Goal: Information Seeking & Learning: Compare options

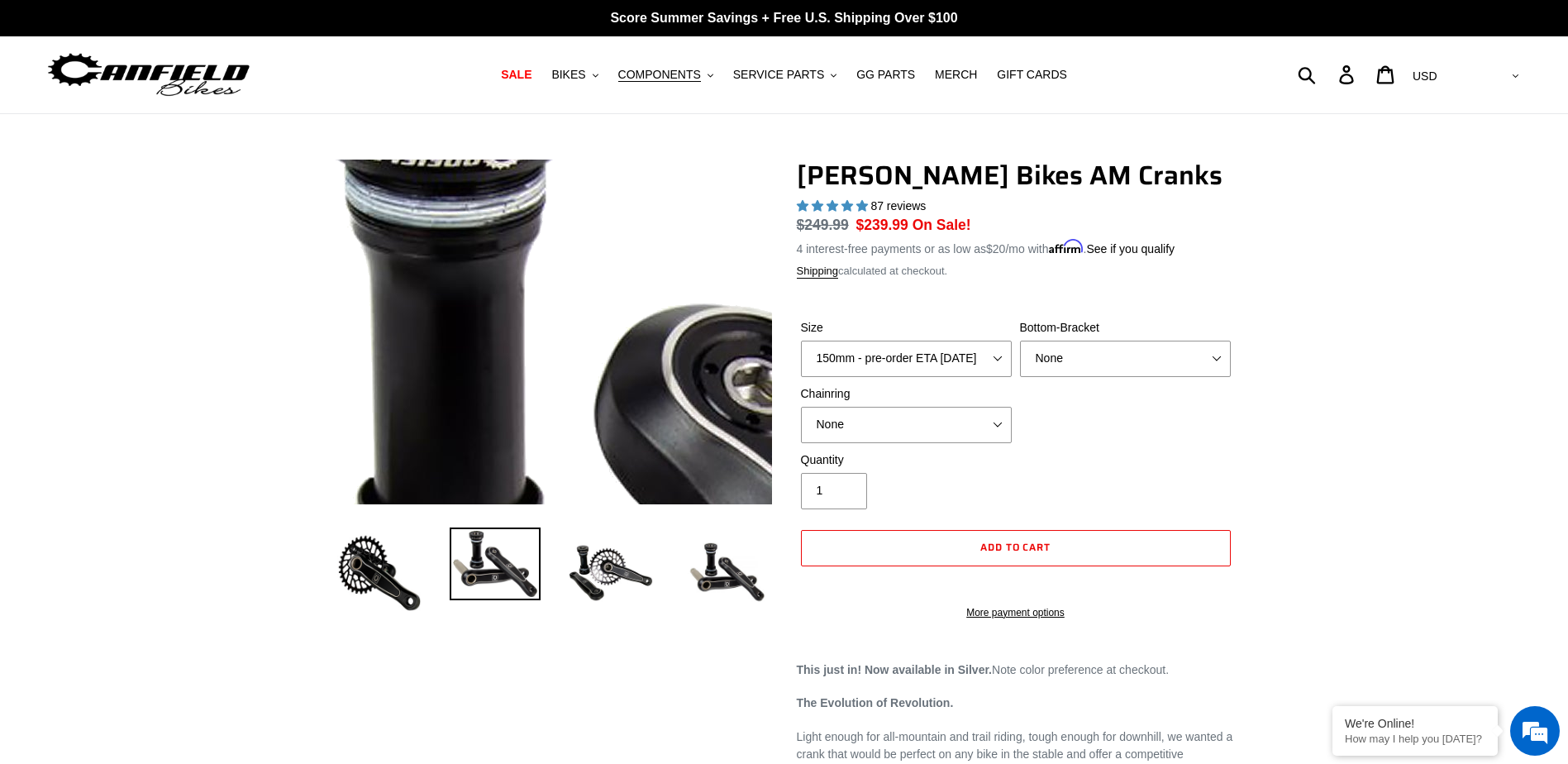
select select "highest-rating"
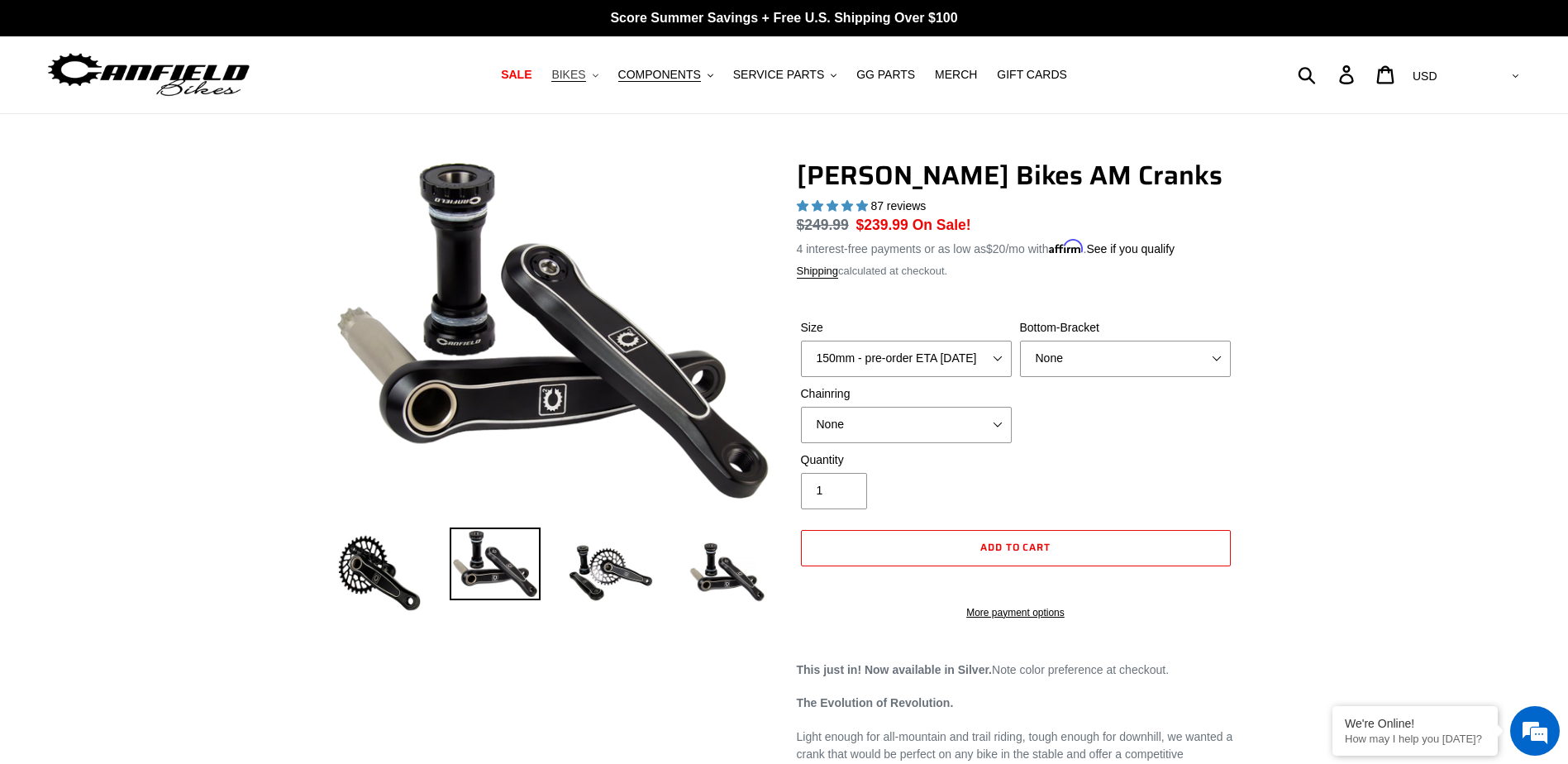
drag, startPoint x: 588, startPoint y: 75, endPoint x: 597, endPoint y: 77, distance: 9.2
click at [585, 75] on span "BIKES" at bounding box center [568, 75] width 34 height 14
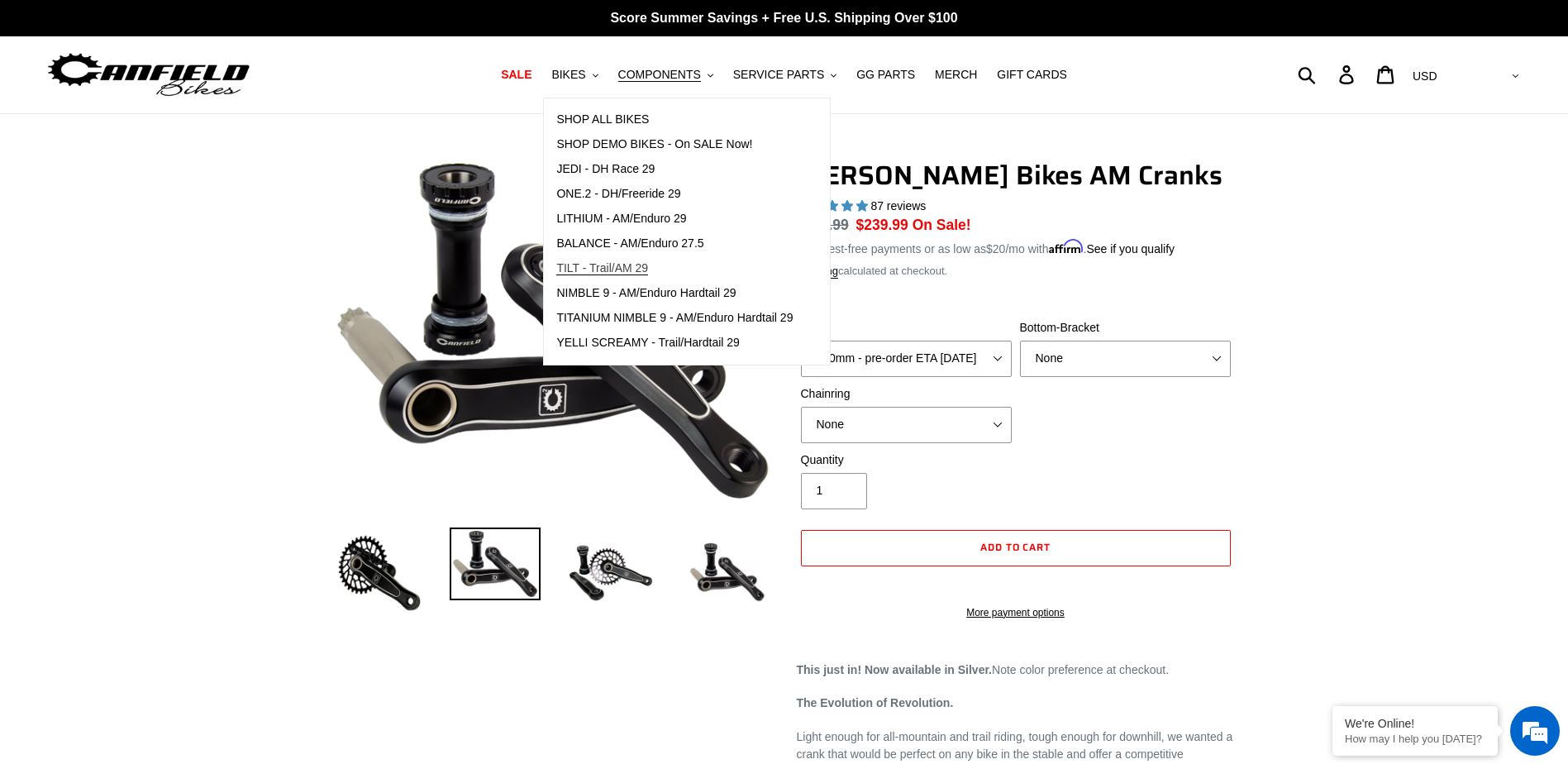
click at [637, 270] on span "TILT - Trail/AM 29" at bounding box center [602, 268] width 92 height 14
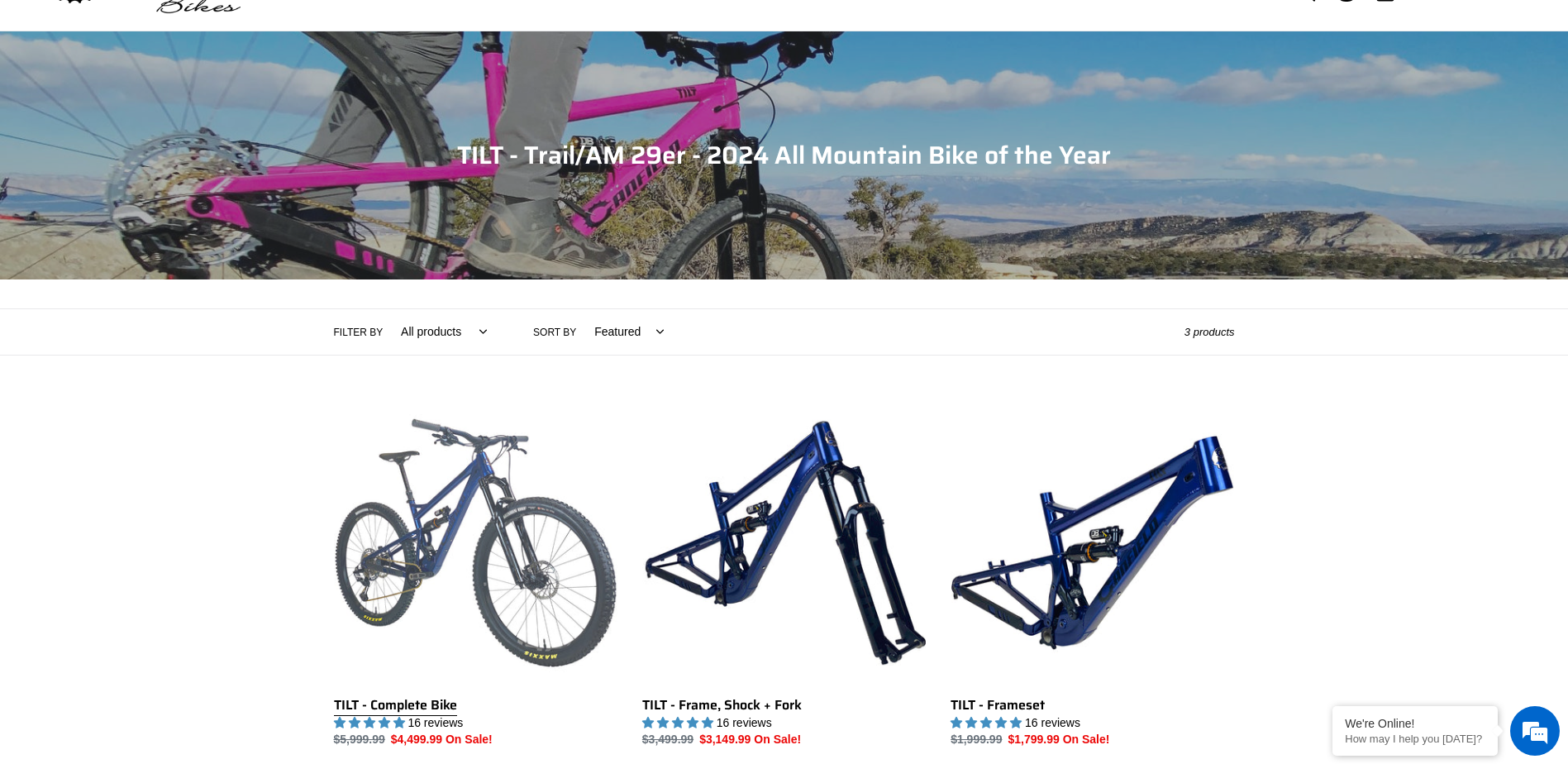
scroll to position [83, 0]
click at [564, 537] on link "TILT - Complete Bike" at bounding box center [476, 575] width 284 height 349
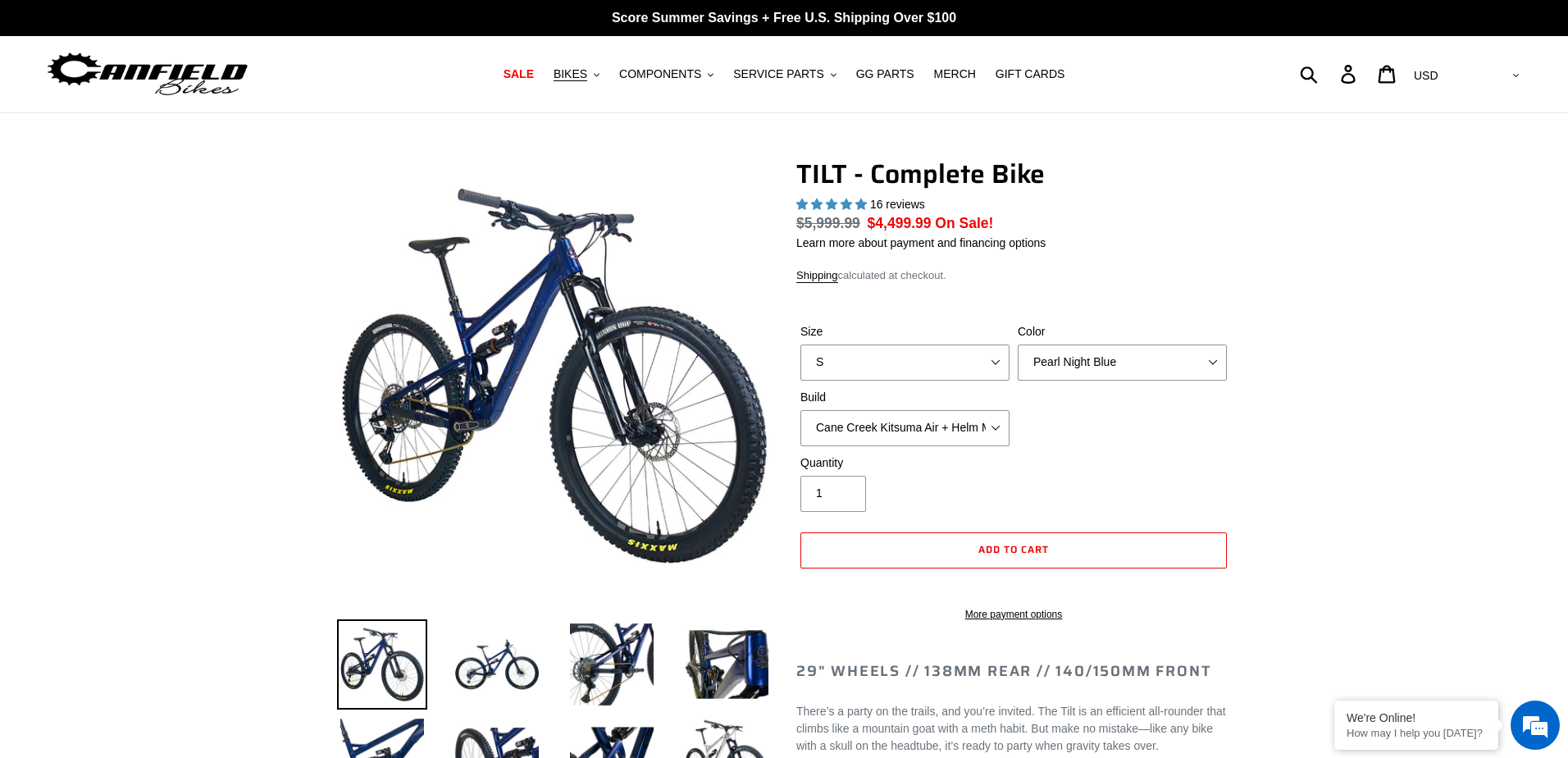
select select "highest-rating"
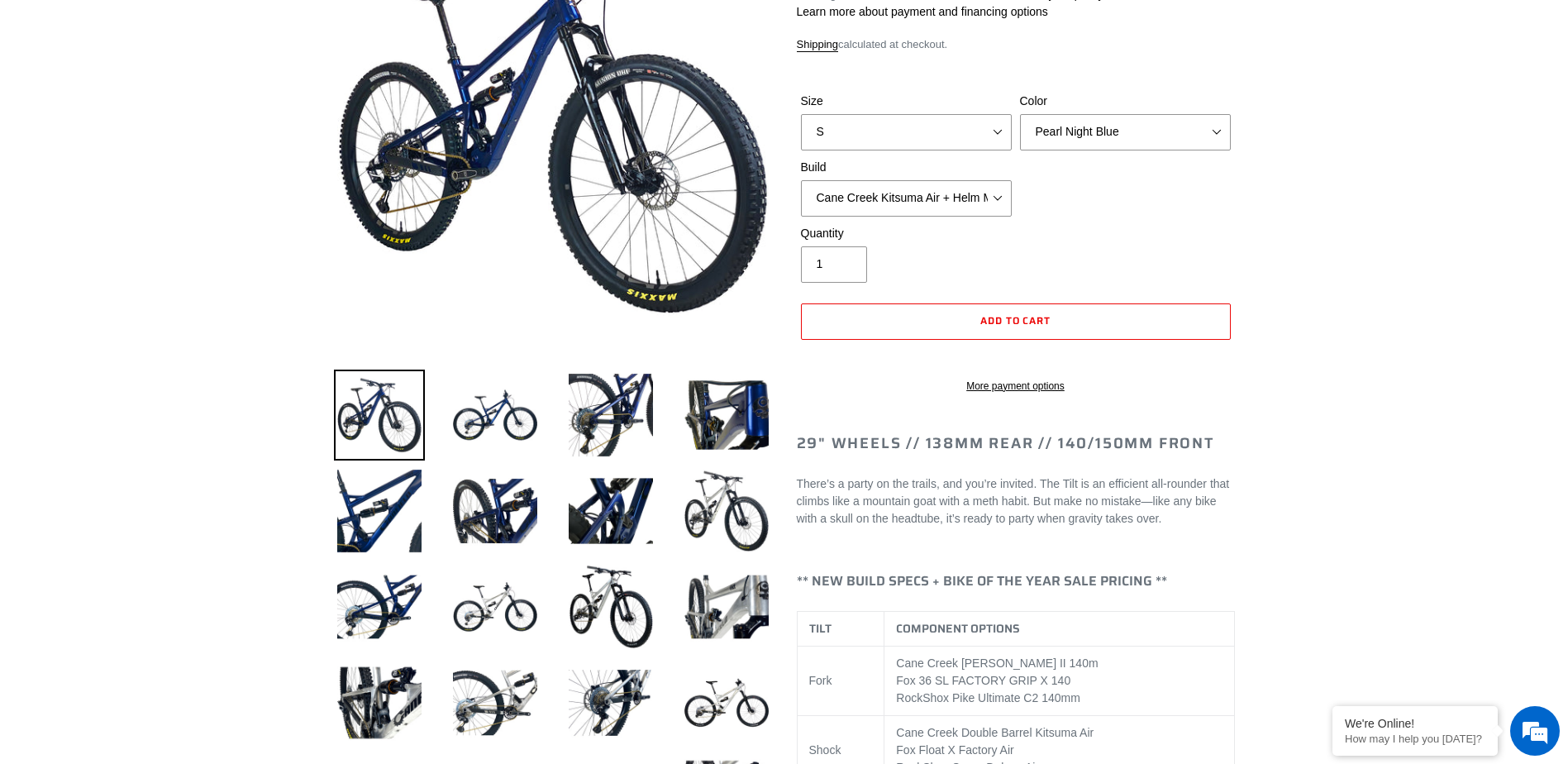
scroll to position [248, 0]
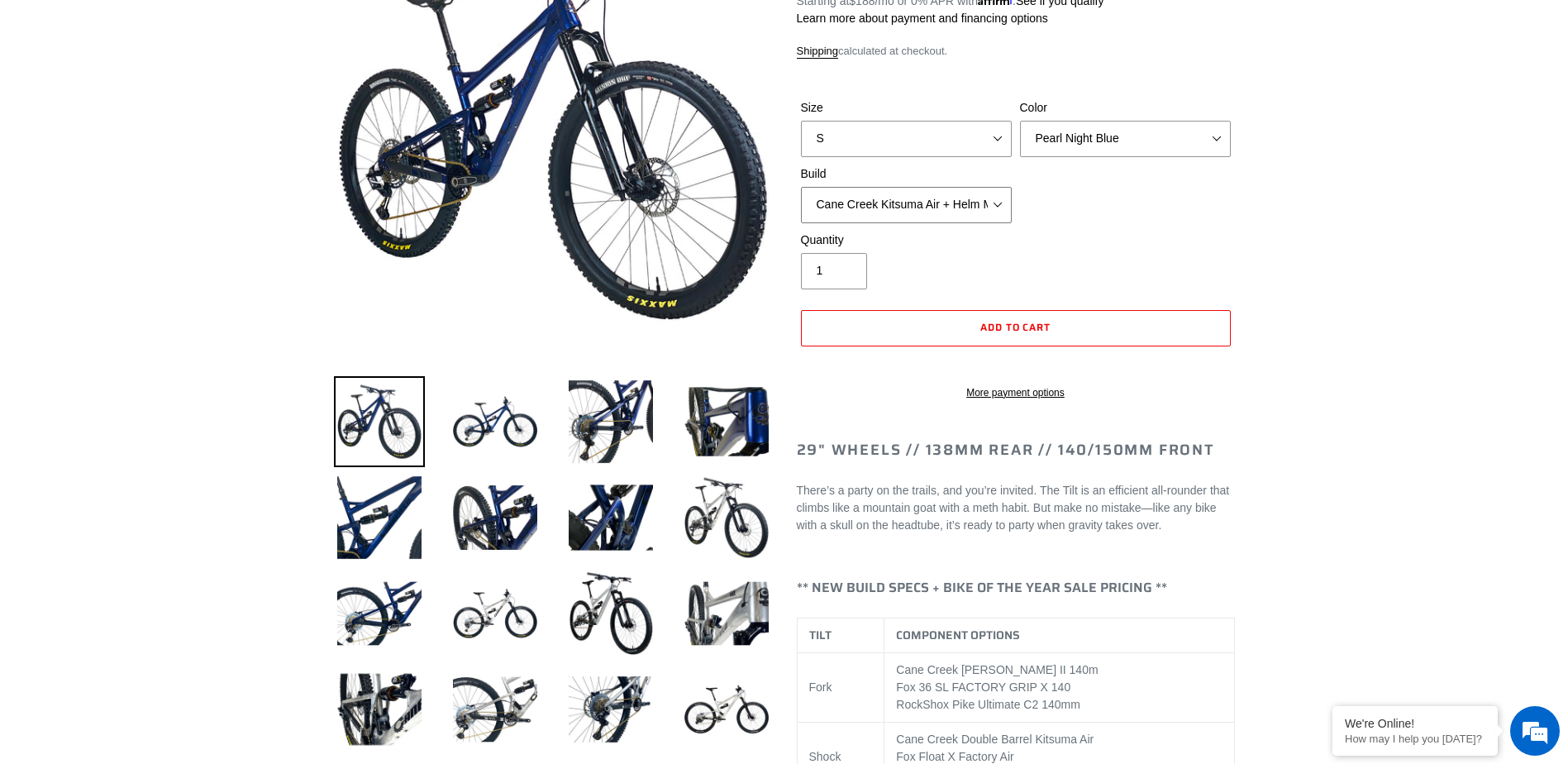
click at [913, 199] on select "Cane Creek Kitsuma Air + Helm MKII 140 + SRAM GX Cane Creek Kitsuma Air + Helm …" at bounding box center [906, 204] width 211 height 36
select select "Cane Creek Kitsuma Air + Helm MKII 140 + Shimano XT"
click at [801, 186] on select "Cane Creek Kitsuma Air + Helm MKII 140 + SRAM GX Cane Creek Kitsuma Air + Helm …" at bounding box center [906, 204] width 211 height 36
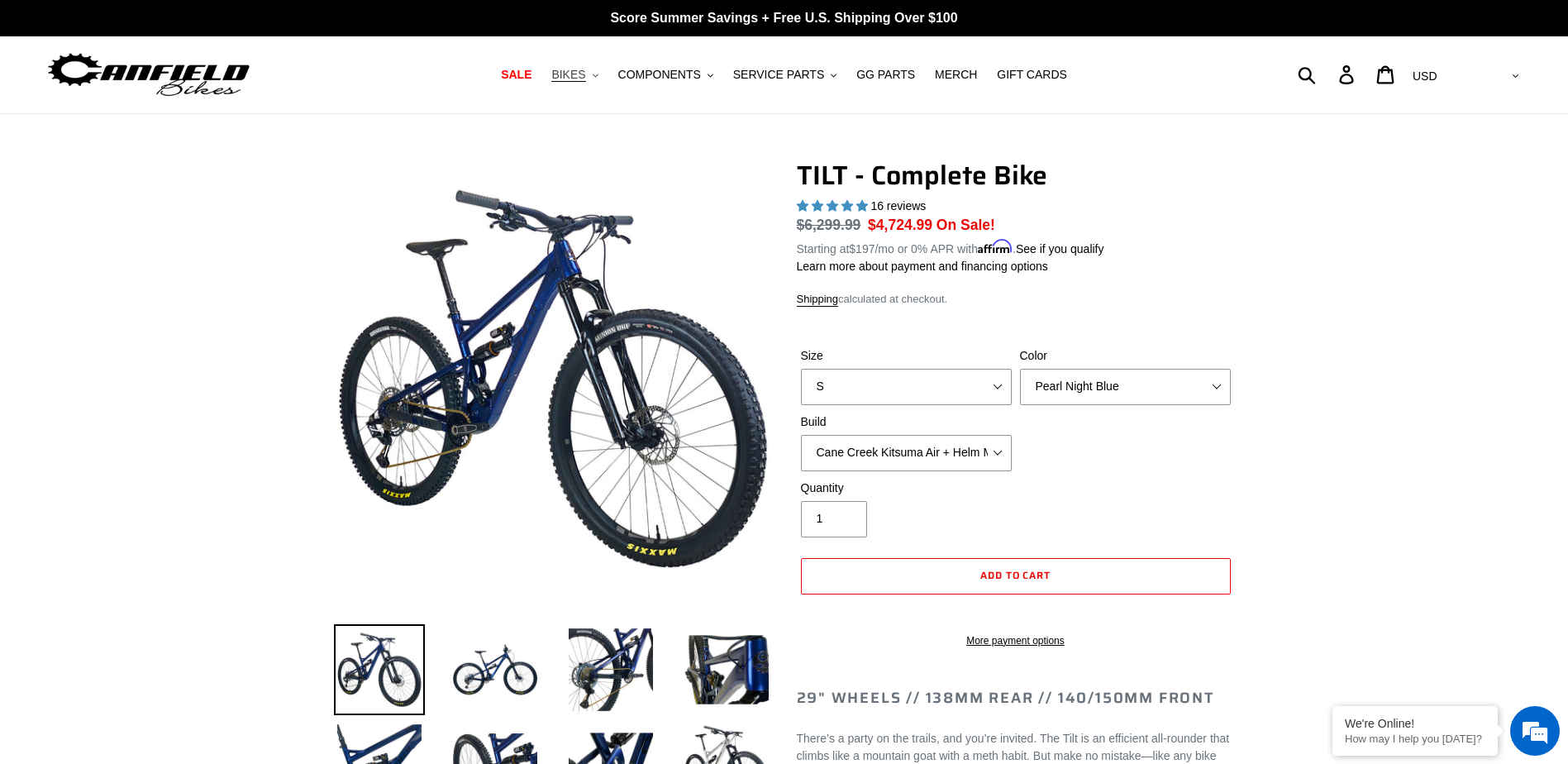
click at [585, 81] on span "BIKES" at bounding box center [568, 75] width 34 height 14
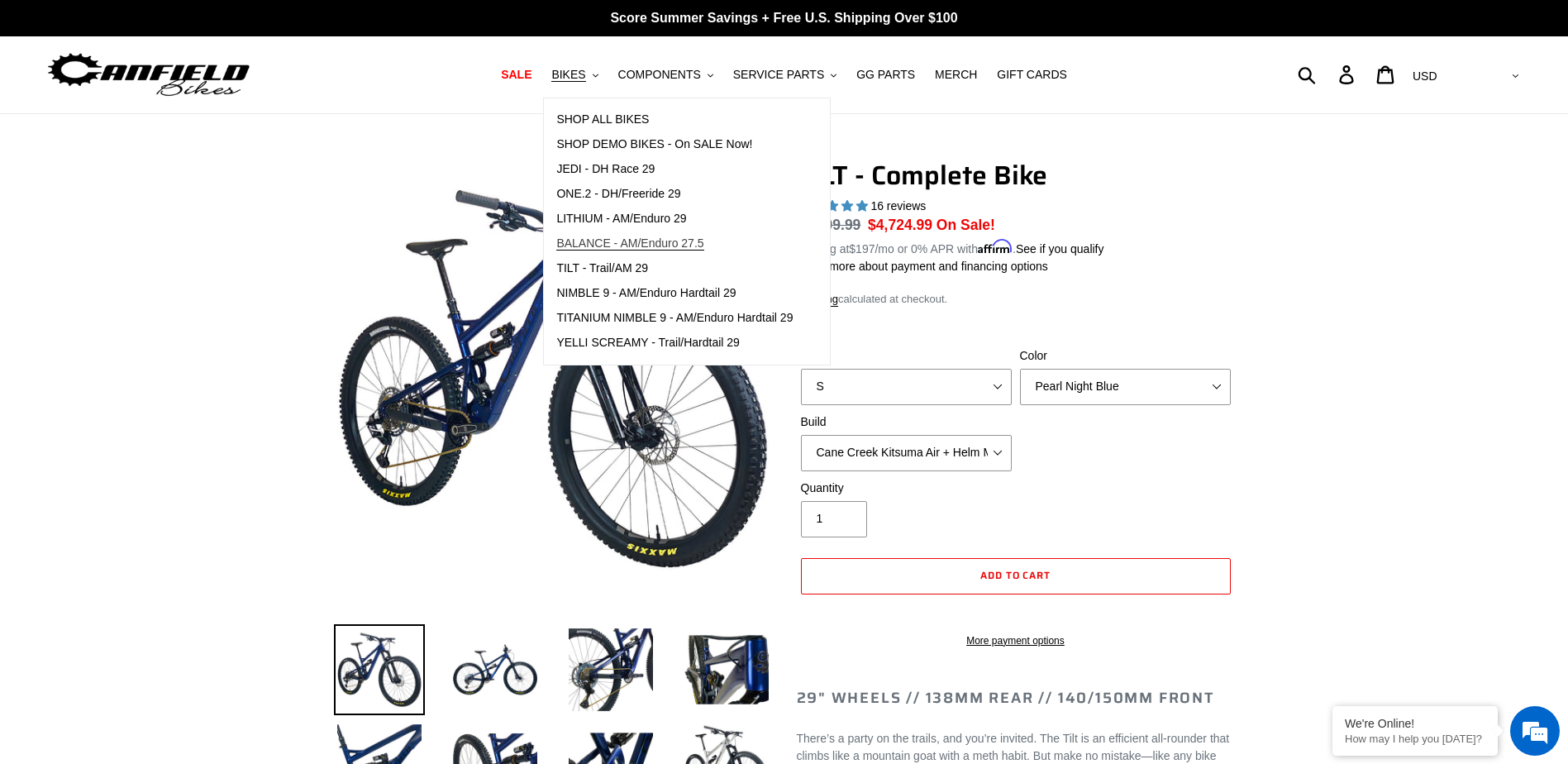
click at [660, 243] on span "BALANCE - AM/Enduro 27.5" at bounding box center [630, 244] width 148 height 14
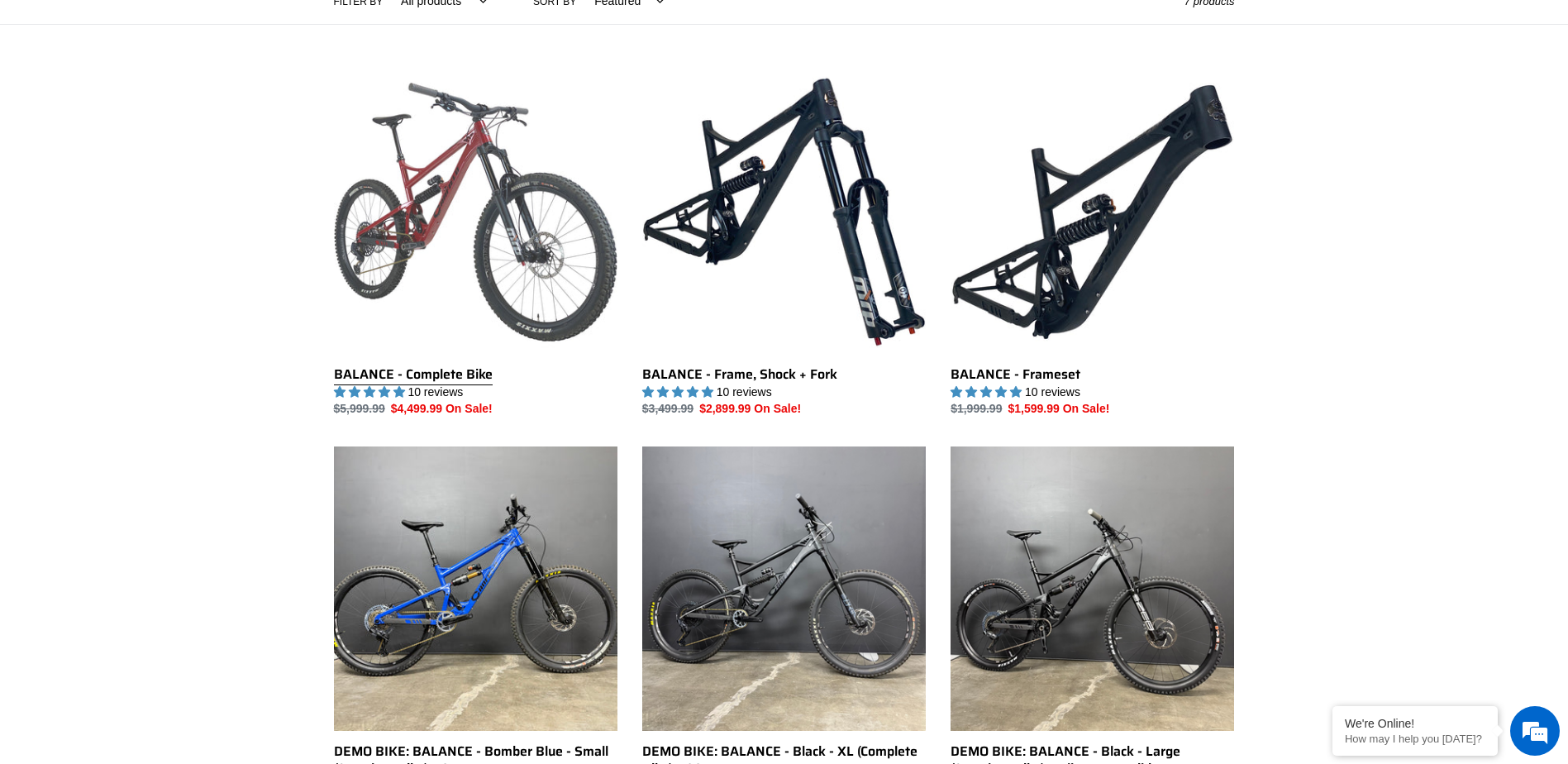
click at [599, 253] on link "BALANCE - Complete Bike" at bounding box center [476, 244] width 284 height 349
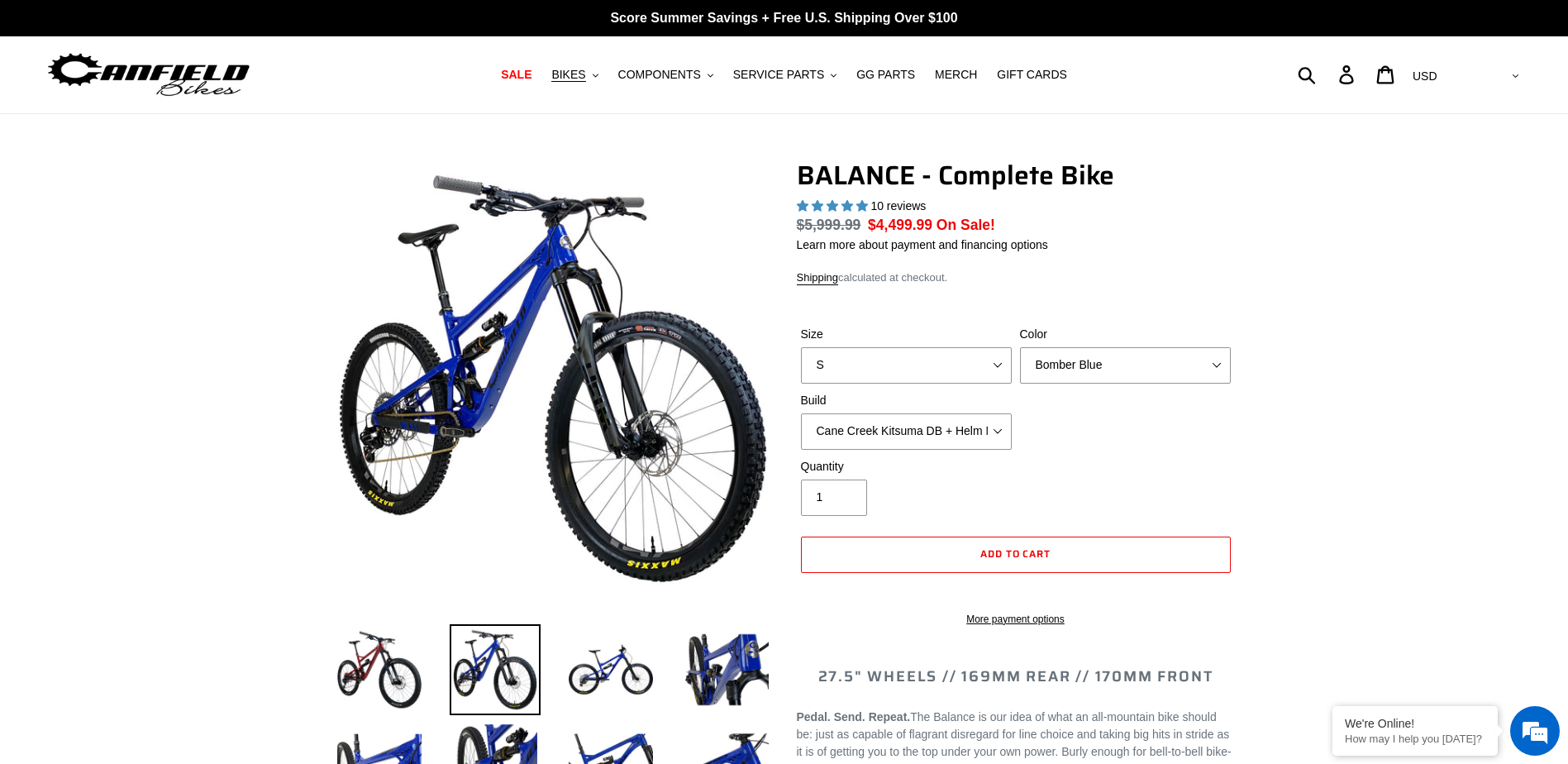
select select "highest-rating"
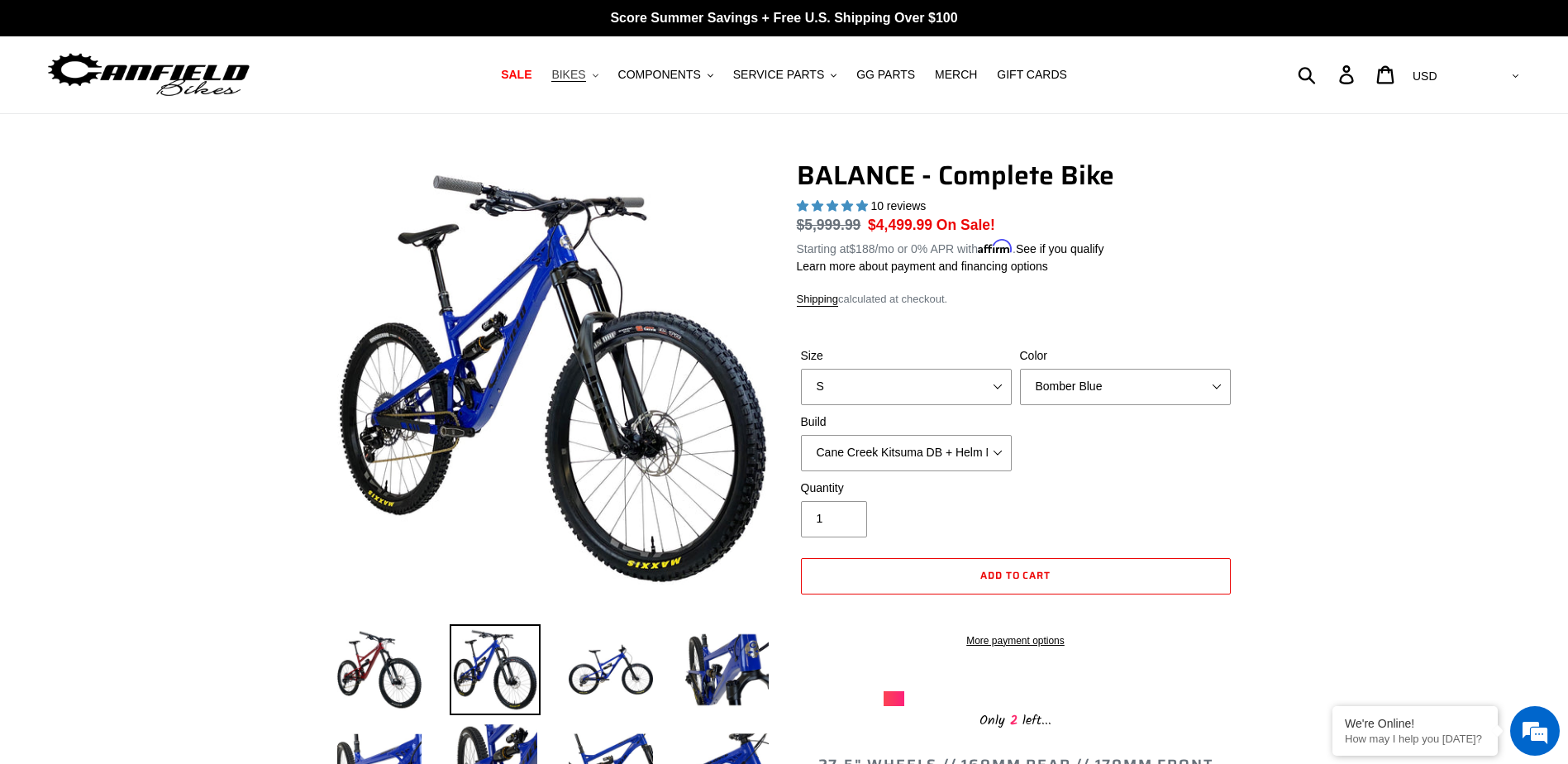
click at [585, 77] on span "BIKES" at bounding box center [568, 75] width 34 height 14
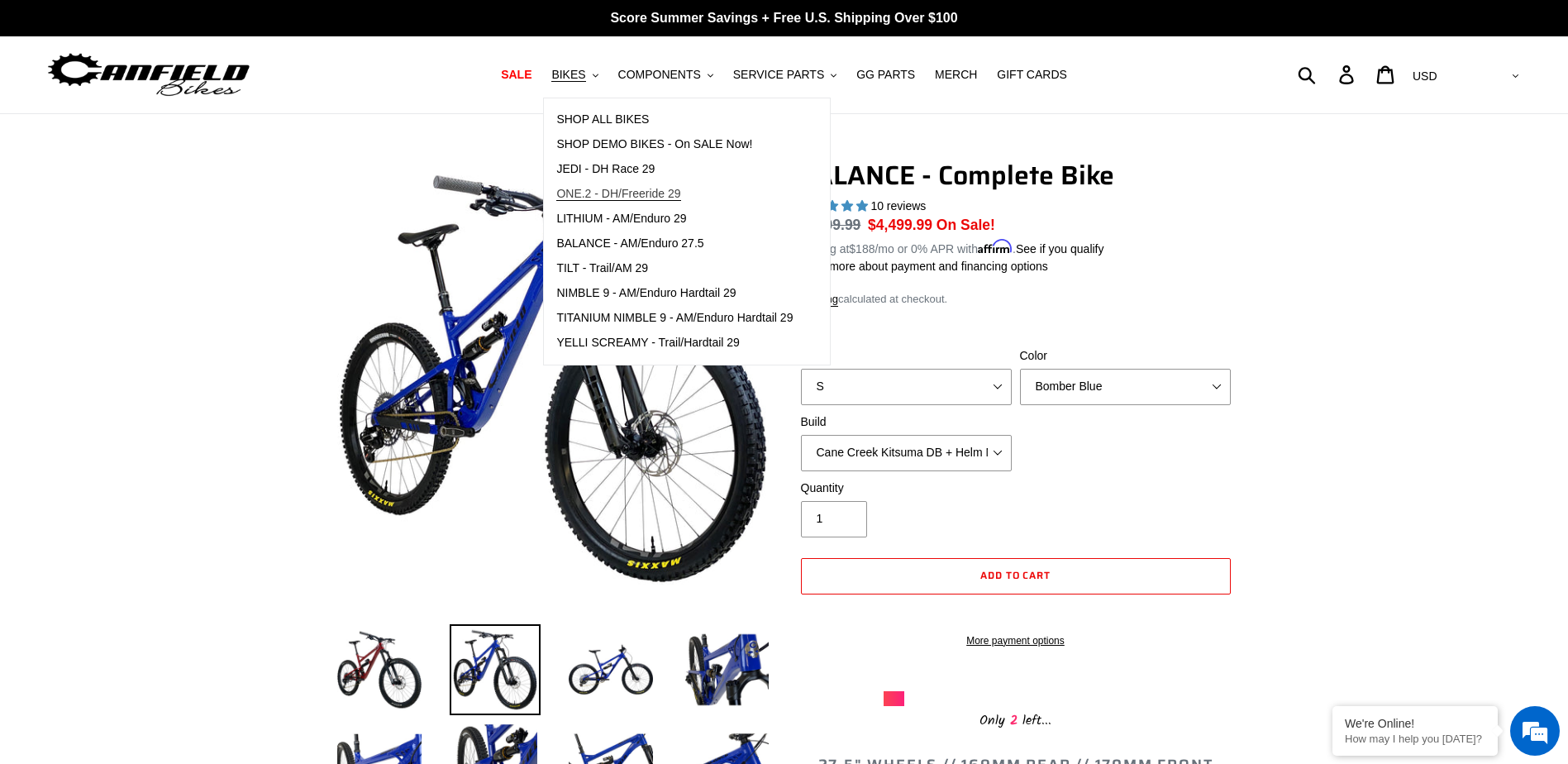
click at [624, 198] on span "ONE.2 - DH/Freeride 29" at bounding box center [618, 193] width 124 height 14
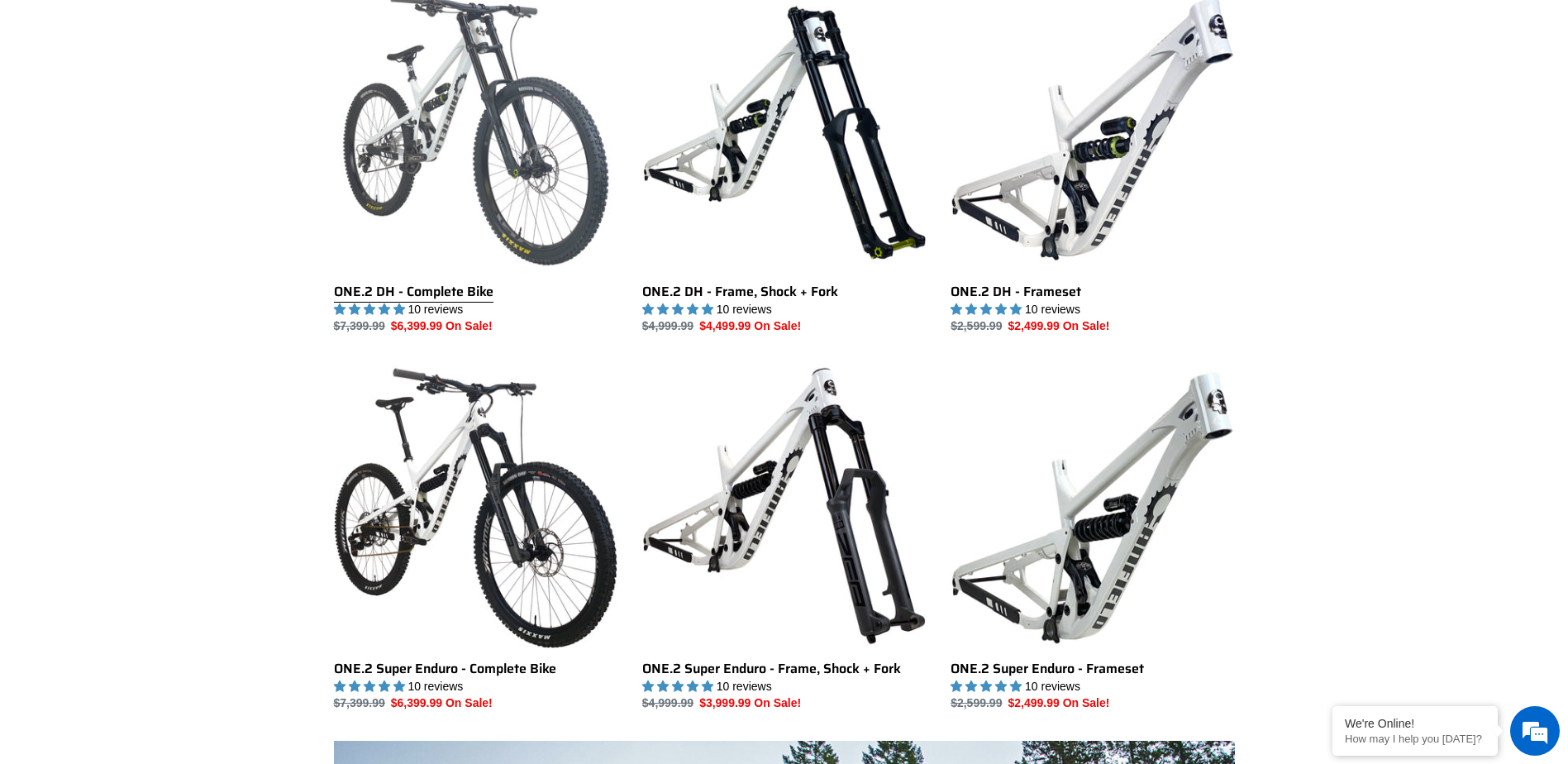
click at [530, 77] on link "ONE.2 DH - Complete Bike" at bounding box center [476, 161] width 284 height 349
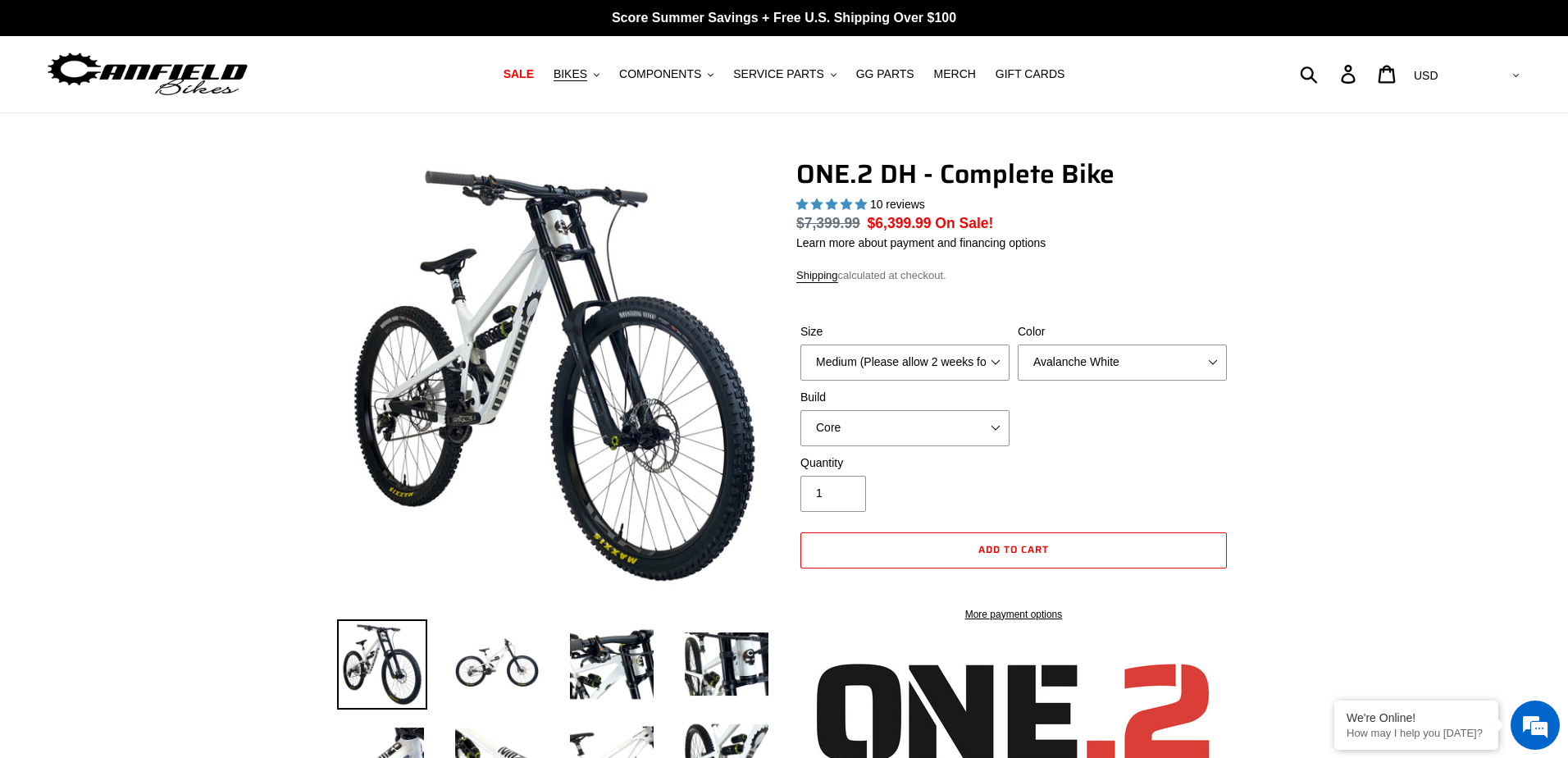
select select "highest-rating"
